Goal: Manage account settings

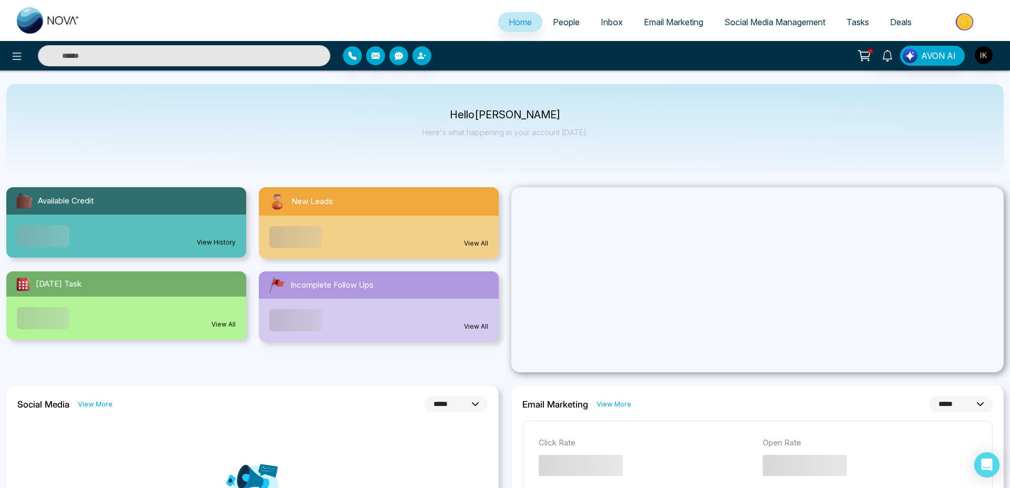
select select "*"
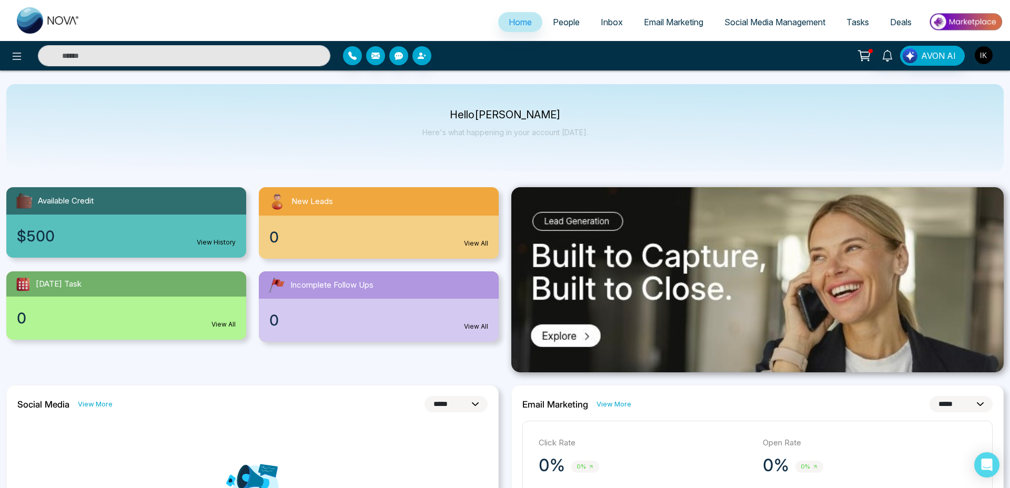
click at [990, 50] on img "button" at bounding box center [984, 55] width 18 height 18
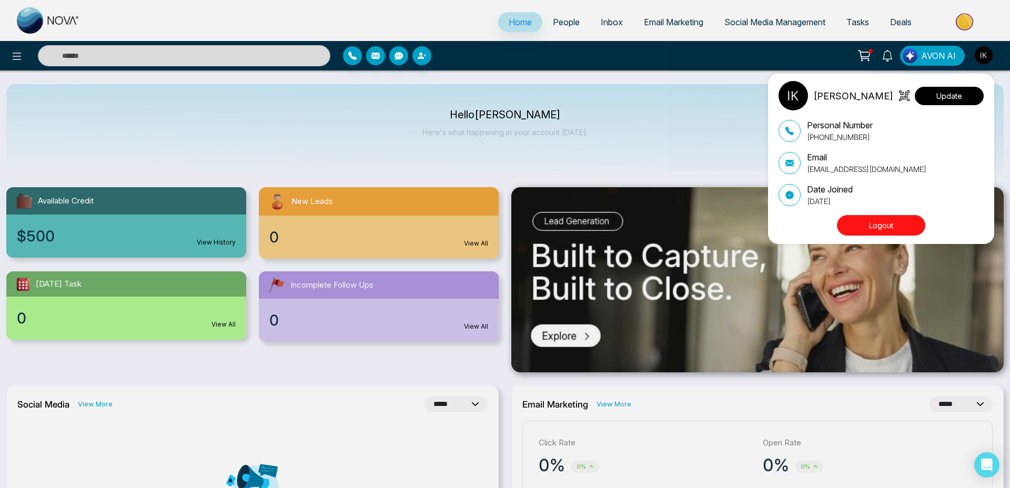
click at [971, 87] on button "Update" at bounding box center [949, 96] width 69 height 18
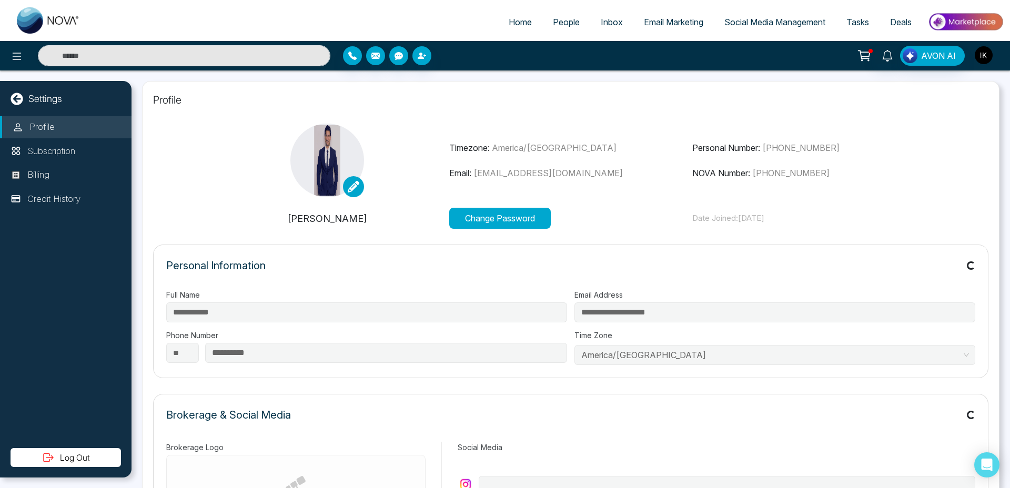
click at [985, 55] on img "button" at bounding box center [984, 55] width 18 height 18
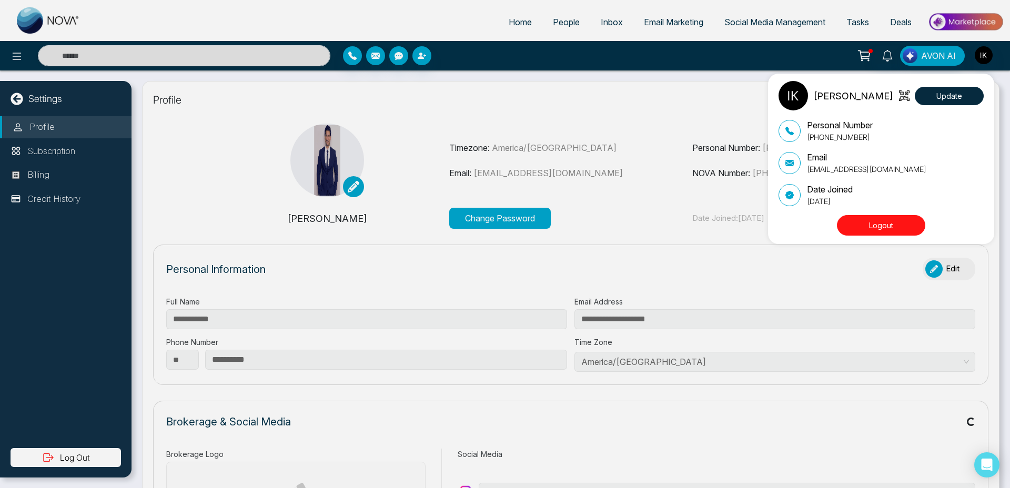
click at [57, 151] on div "[PERSON_NAME] Update Personal Number [PHONE_NUMBER] Email [EMAIL_ADDRESS][DOMAI…" at bounding box center [505, 244] width 1010 height 488
type input "**********"
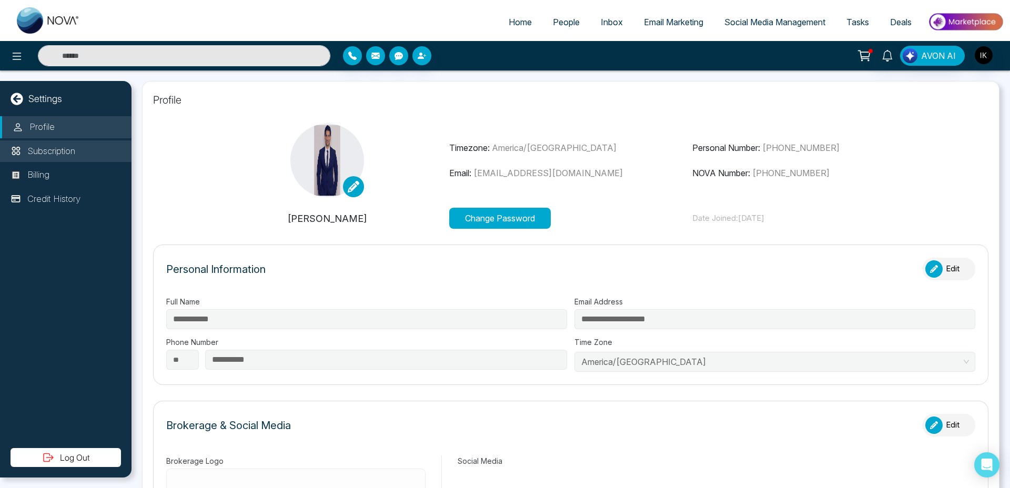
click at [59, 150] on p "Subscription" at bounding box center [51, 152] width 48 height 14
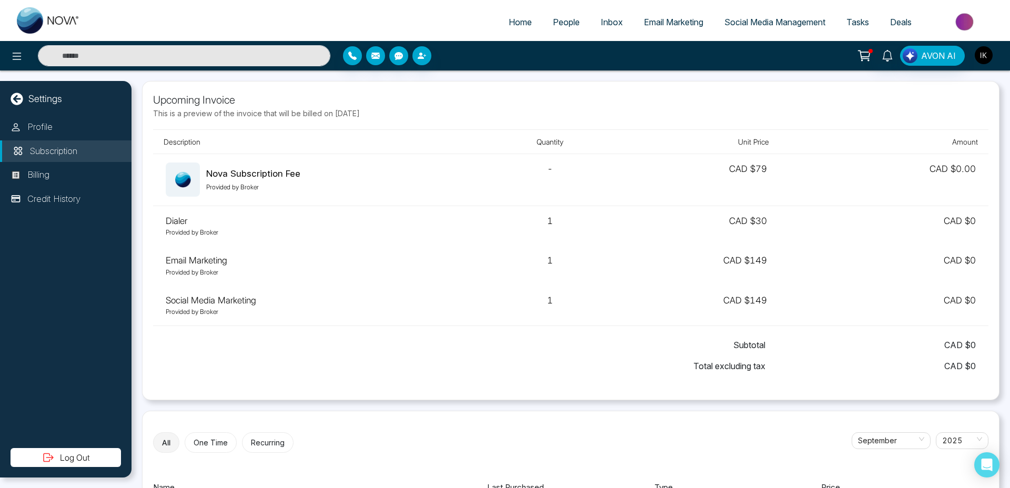
click at [985, 52] on img "button" at bounding box center [984, 55] width 18 height 18
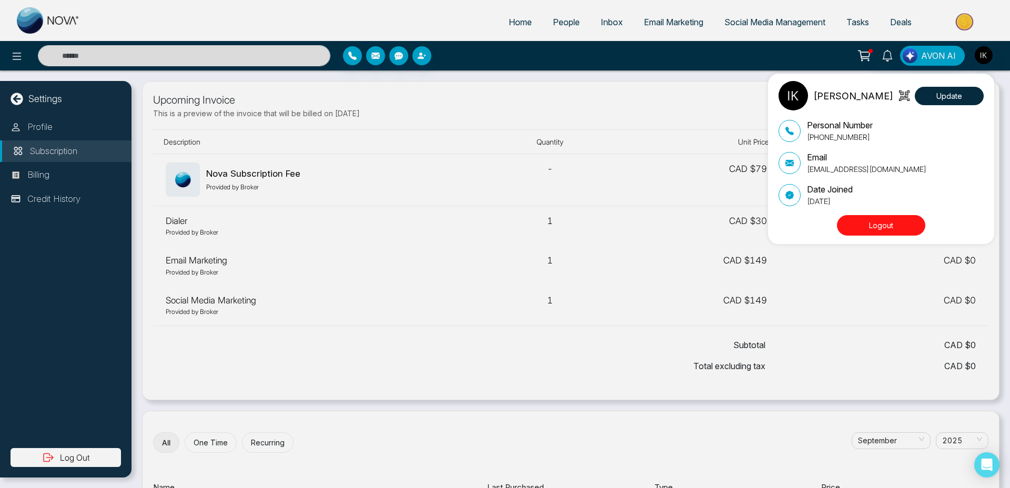
click at [890, 224] on button "Logout" at bounding box center [881, 225] width 88 height 21
